Goal: Task Accomplishment & Management: Use online tool/utility

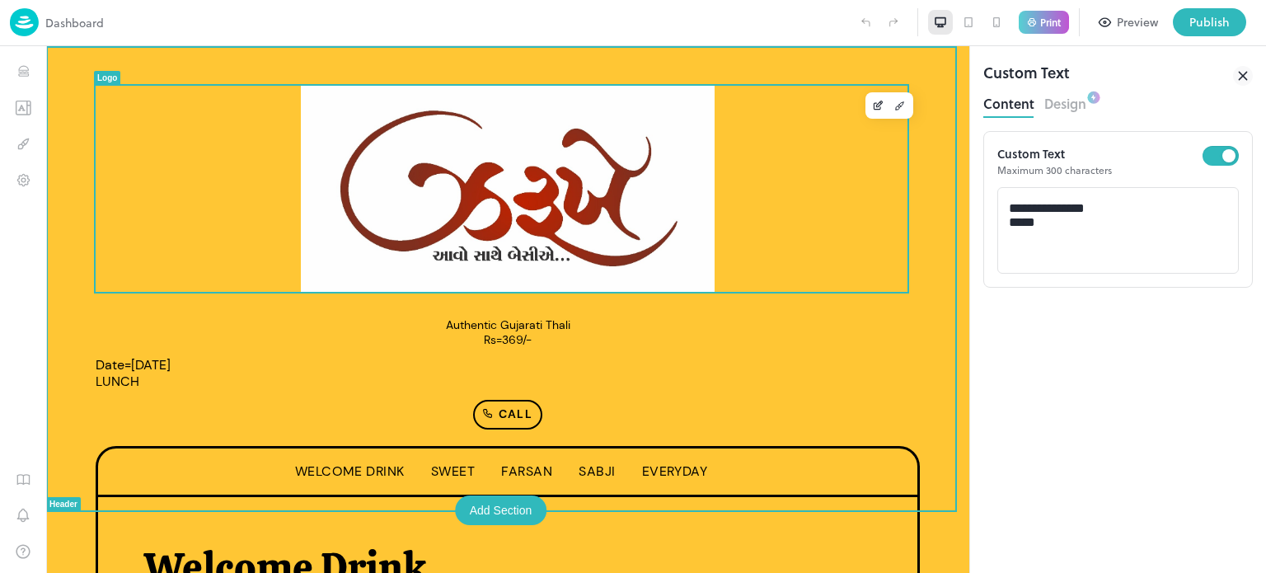
click at [477, 101] on img at bounding box center [508, 189] width 414 height 206
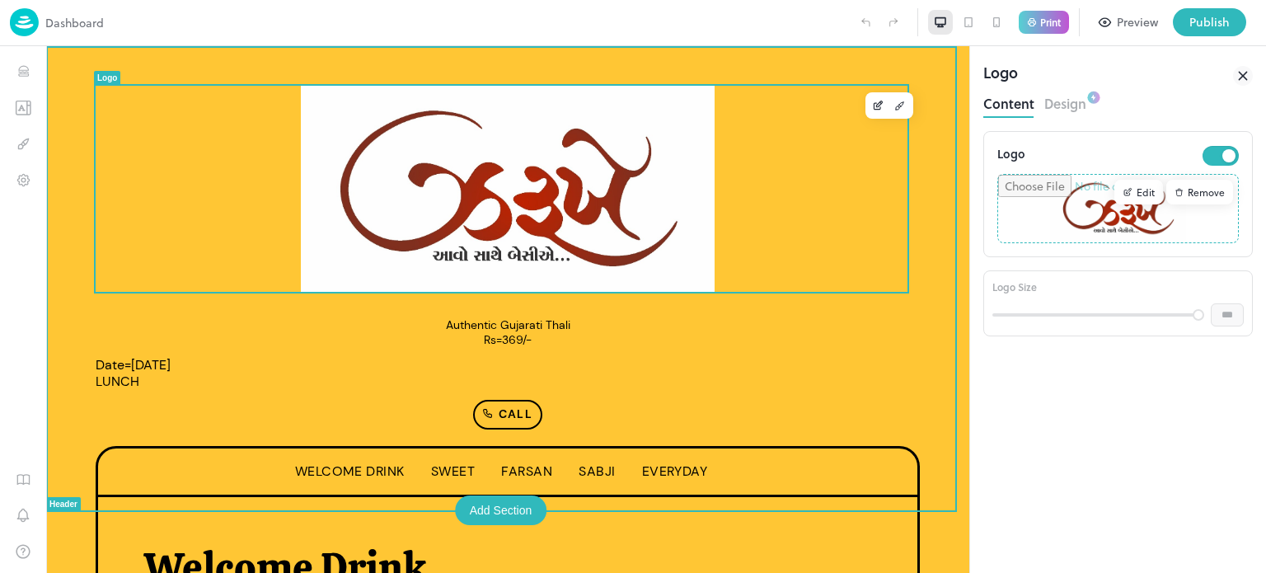
click at [646, 220] on img at bounding box center [508, 189] width 414 height 206
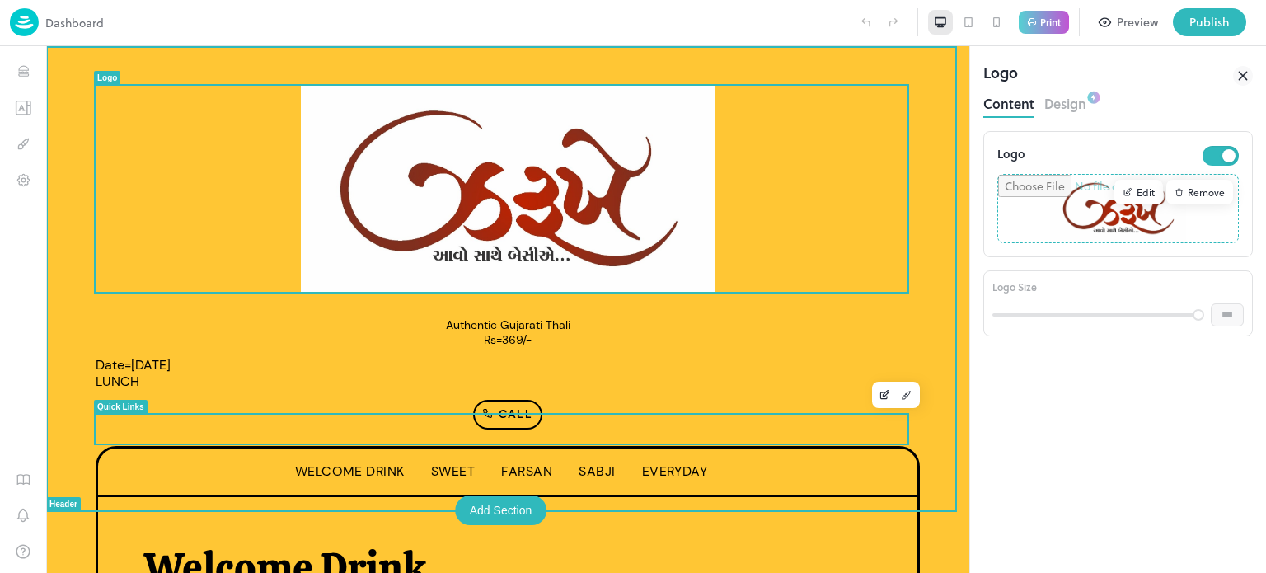
click at [803, 430] on div "Call" at bounding box center [508, 415] width 824 height 30
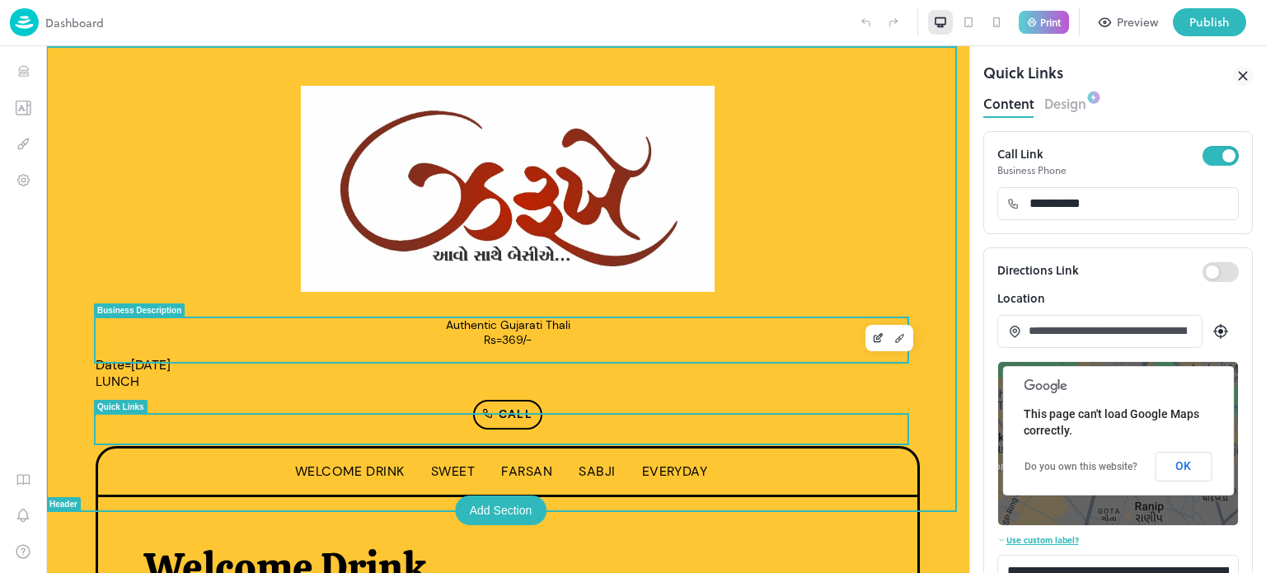
click at [806, 331] on h1 "Authentic Gujarati Thali Rs=369/-" at bounding box center [508, 332] width 824 height 29
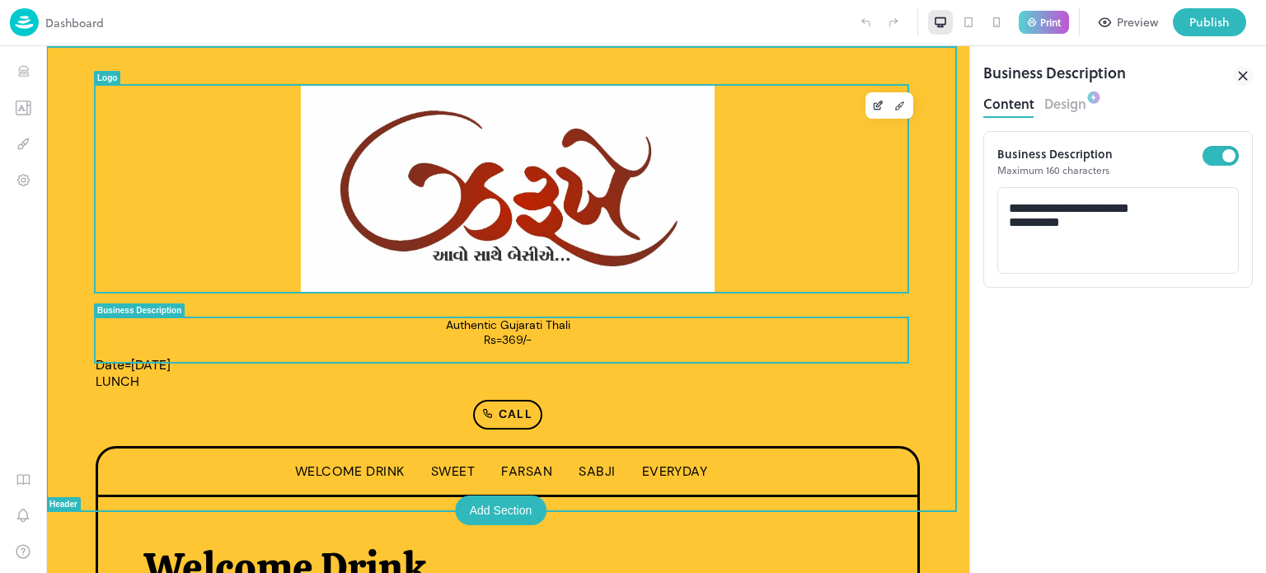
click at [824, 220] on div at bounding box center [508, 189] width 824 height 206
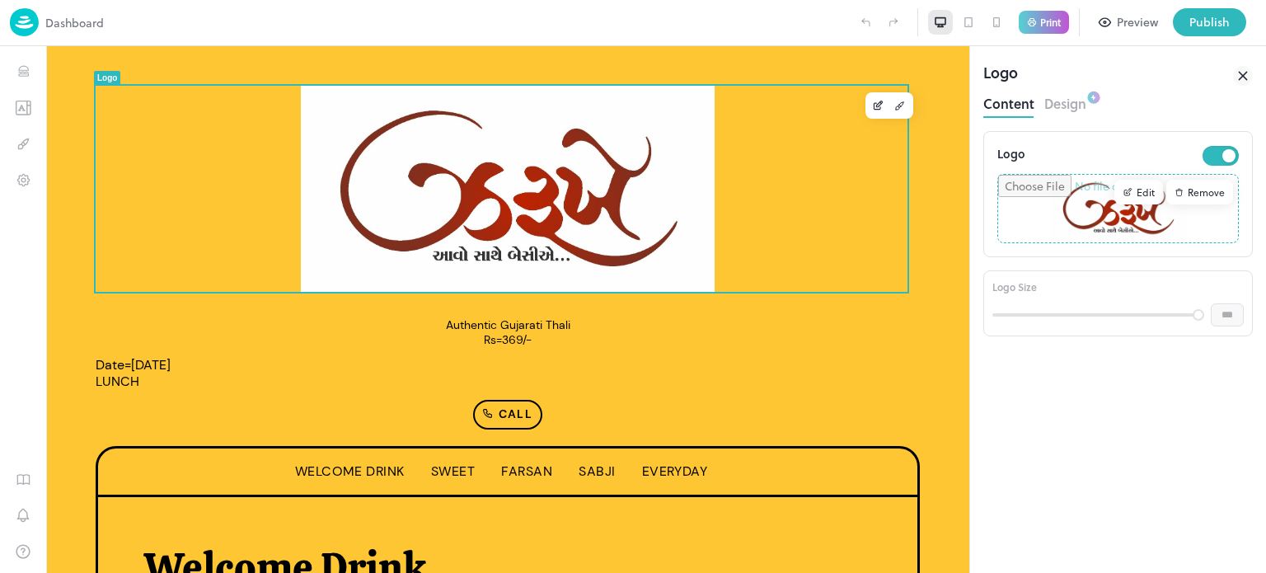
click at [1102, 227] on input "file" at bounding box center [1118, 209] width 240 height 68
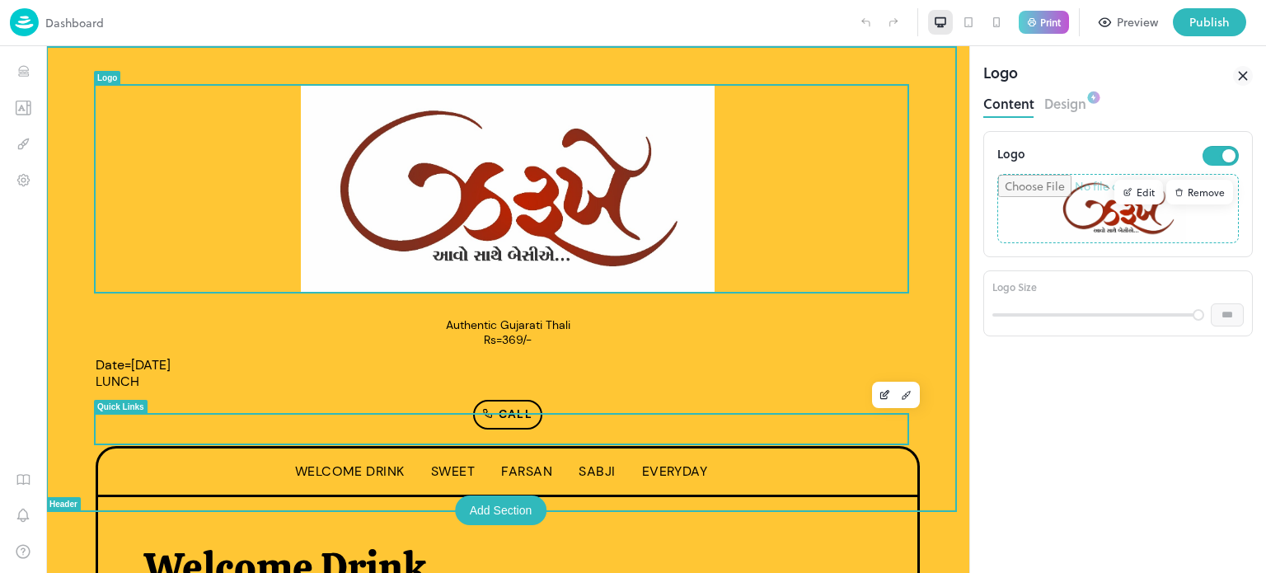
click at [505, 425] on p "Call" at bounding box center [506, 415] width 53 height 20
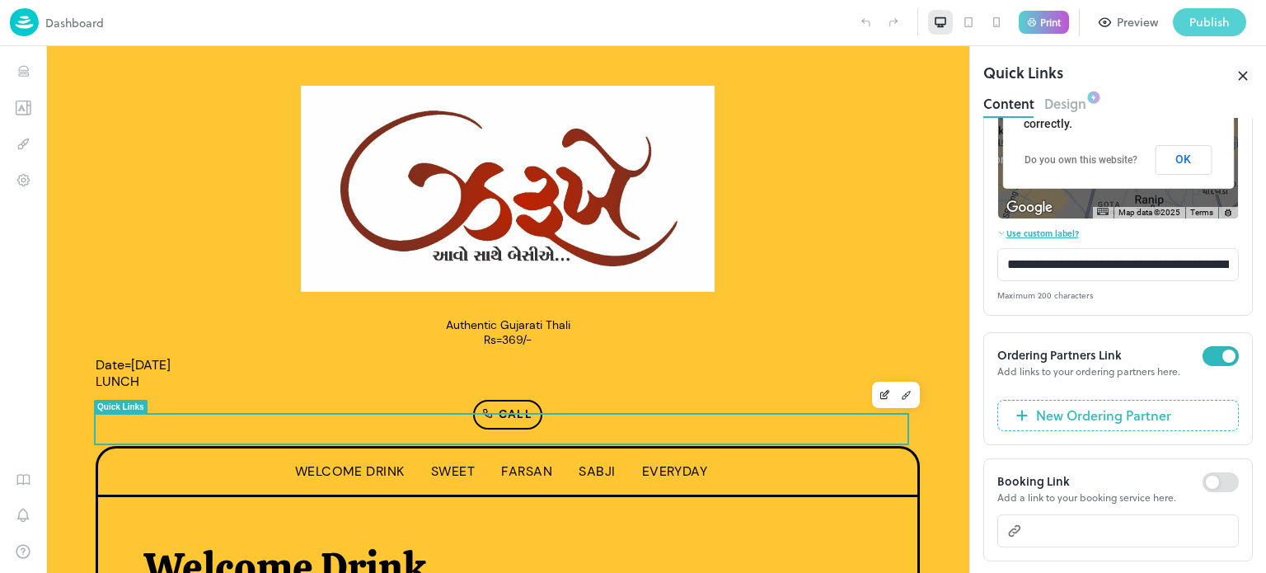
click at [1210, 25] on div "Publish" at bounding box center [1210, 22] width 40 height 18
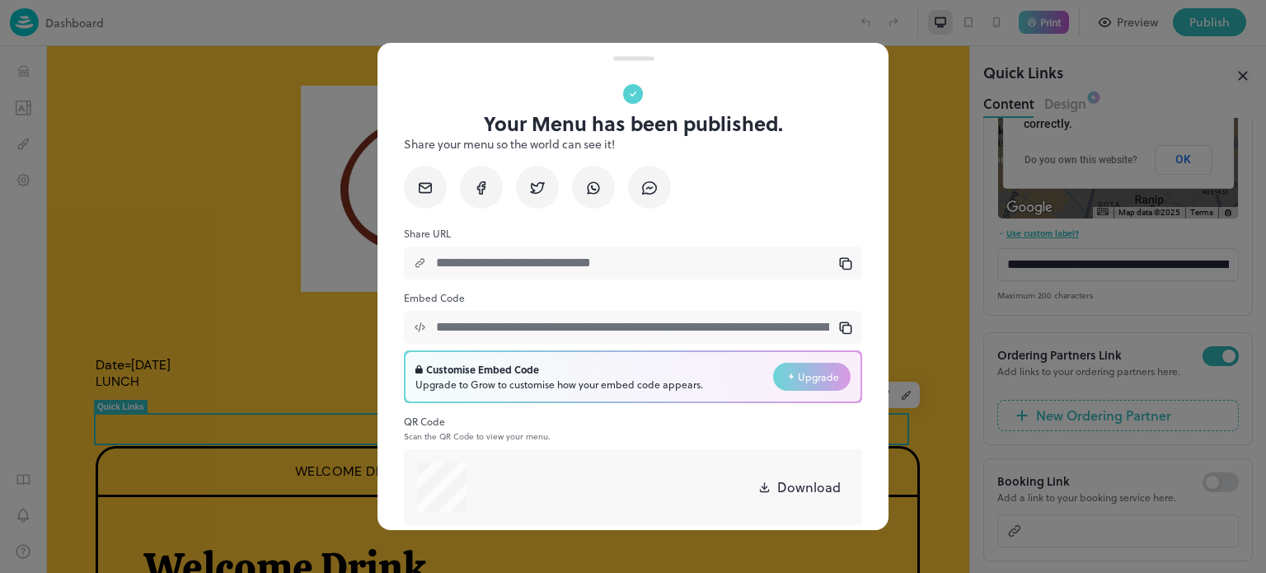
click at [151, 218] on div at bounding box center [633, 286] width 1266 height 573
